Goal: Information Seeking & Learning: Learn about a topic

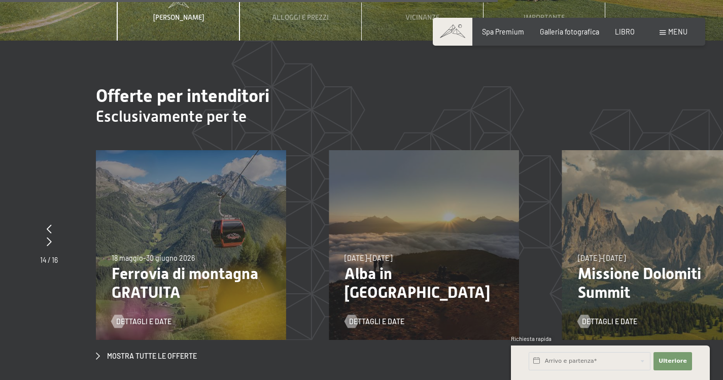
scroll to position [2790, 0]
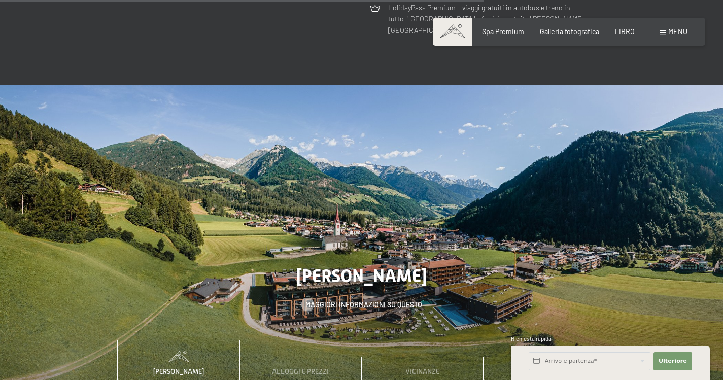
click at [675, 32] on font "menu" at bounding box center [677, 31] width 19 height 9
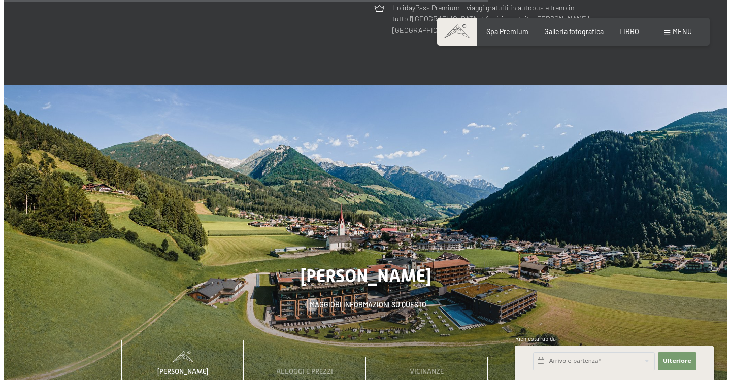
scroll to position [2806, 0]
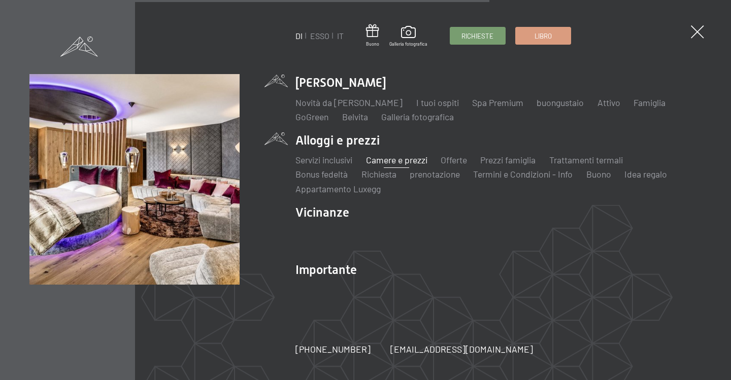
click at [400, 159] on font "Camere e prezzi" at bounding box center [396, 159] width 61 height 11
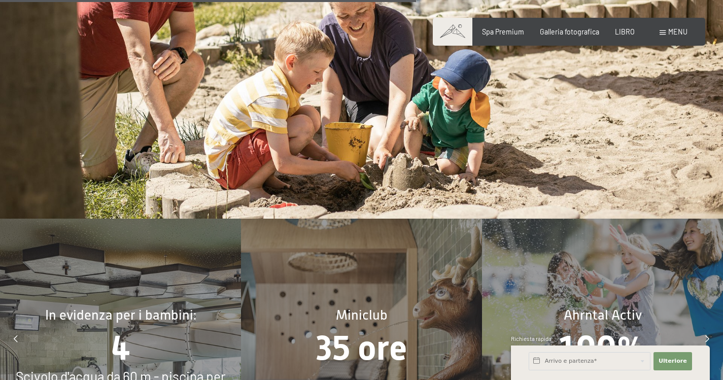
scroll to position [3855, 0]
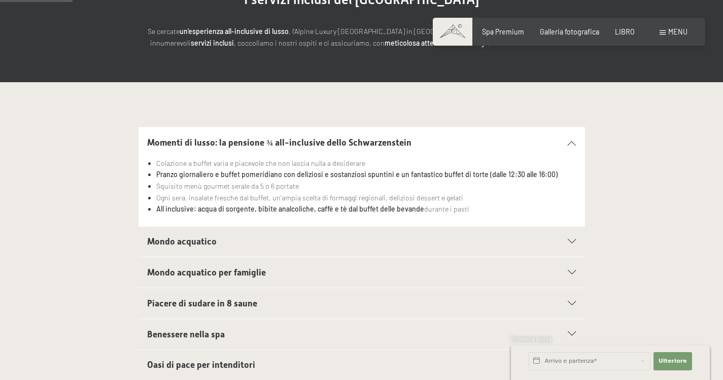
scroll to position [203, 0]
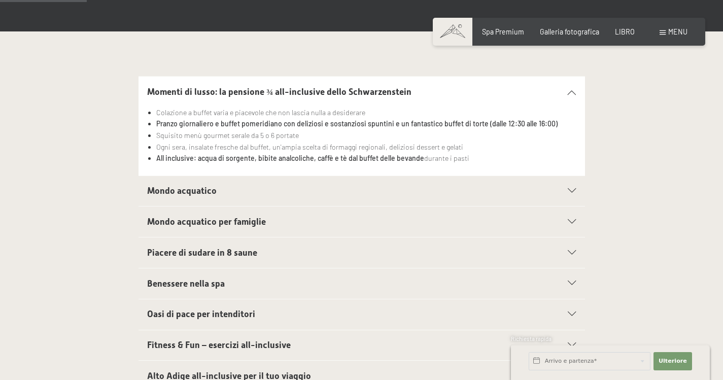
click at [187, 192] on font "Mondo acquatico" at bounding box center [182, 191] width 70 height 10
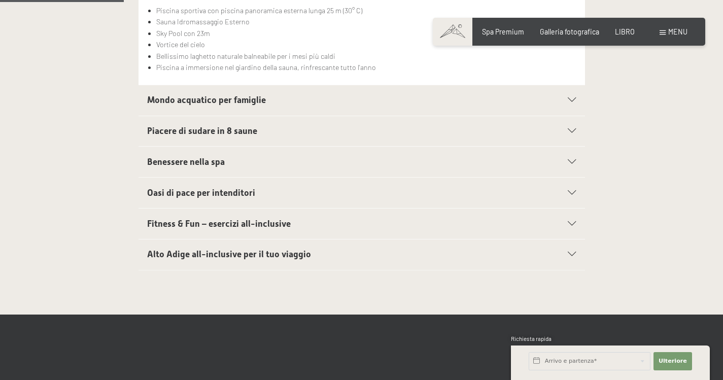
scroll to position [355, 0]
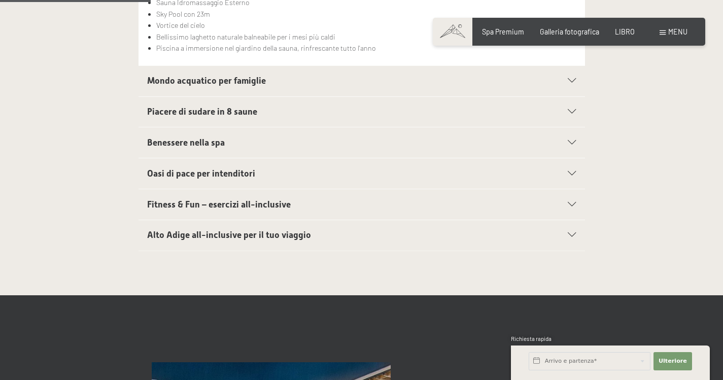
click at [184, 81] on font "Mondo acquatico per famiglie" at bounding box center [206, 81] width 119 height 10
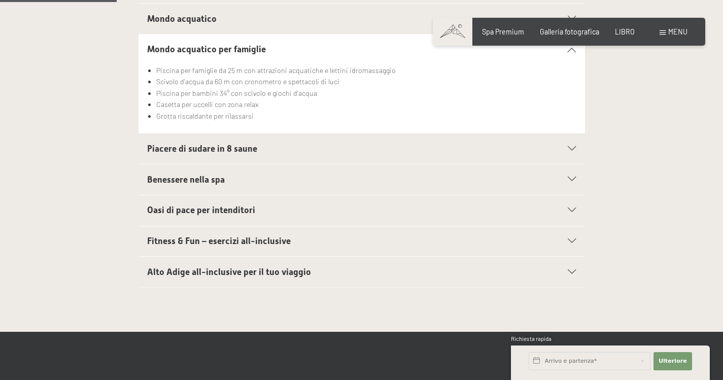
scroll to position [254, 0]
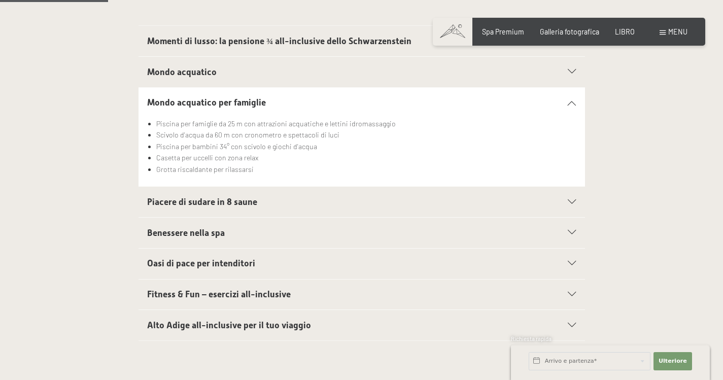
click at [174, 200] on font "Piacere di sudare in 8 saune" at bounding box center [202, 202] width 110 height 10
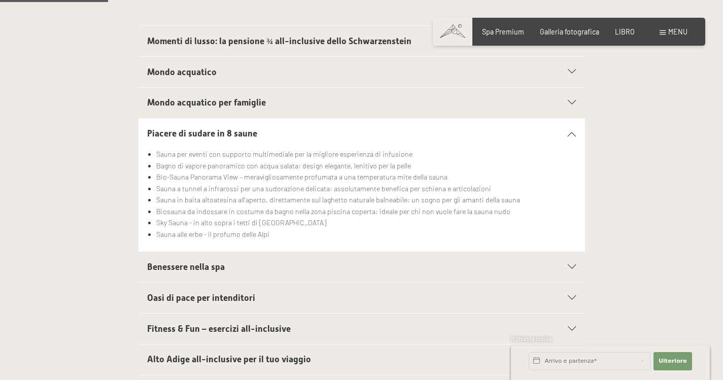
click at [182, 268] on font "Benessere nella spa" at bounding box center [186, 267] width 78 height 10
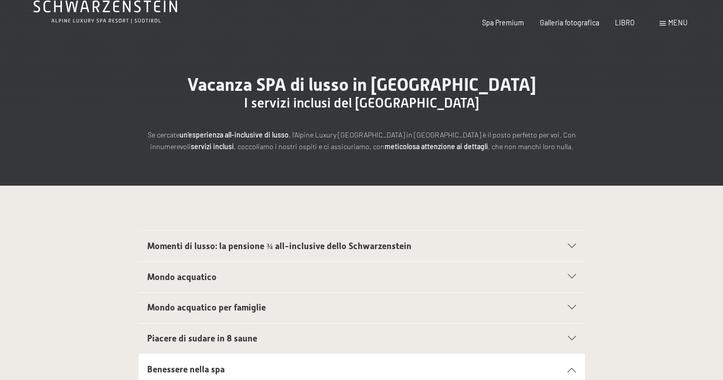
scroll to position [0, 0]
